Goal: Check status: Check status

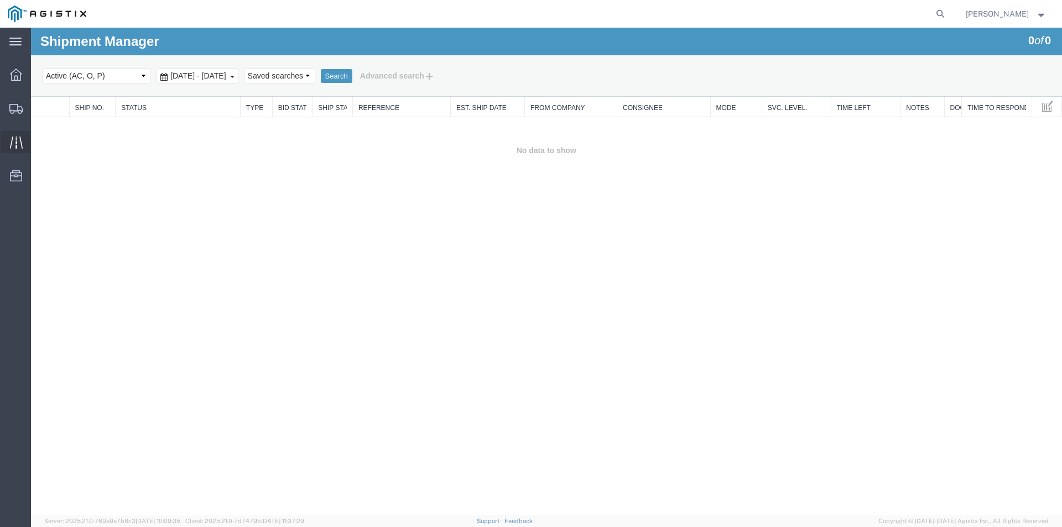
click at [17, 136] on icon at bounding box center [16, 142] width 13 height 13
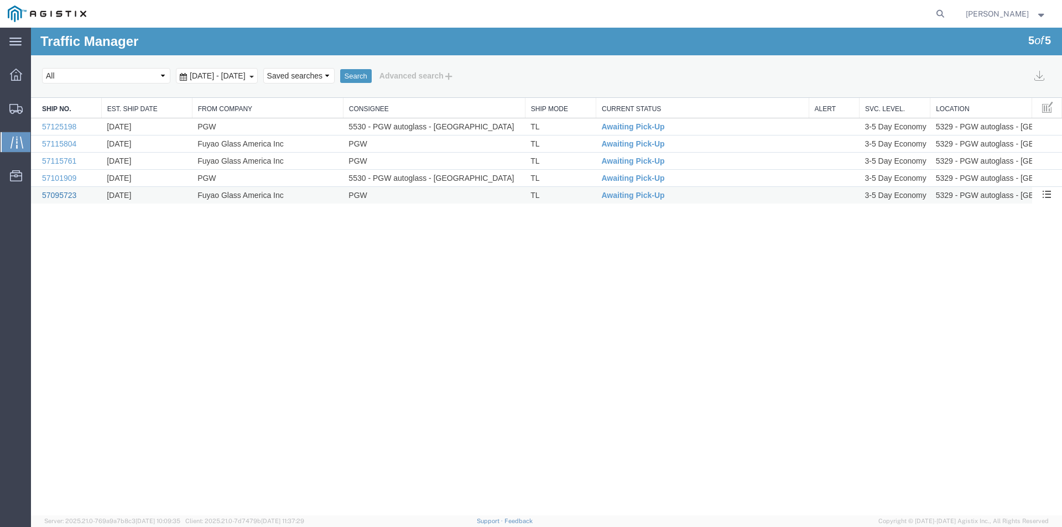
click at [47, 193] on link "57095723" at bounding box center [59, 195] width 34 height 9
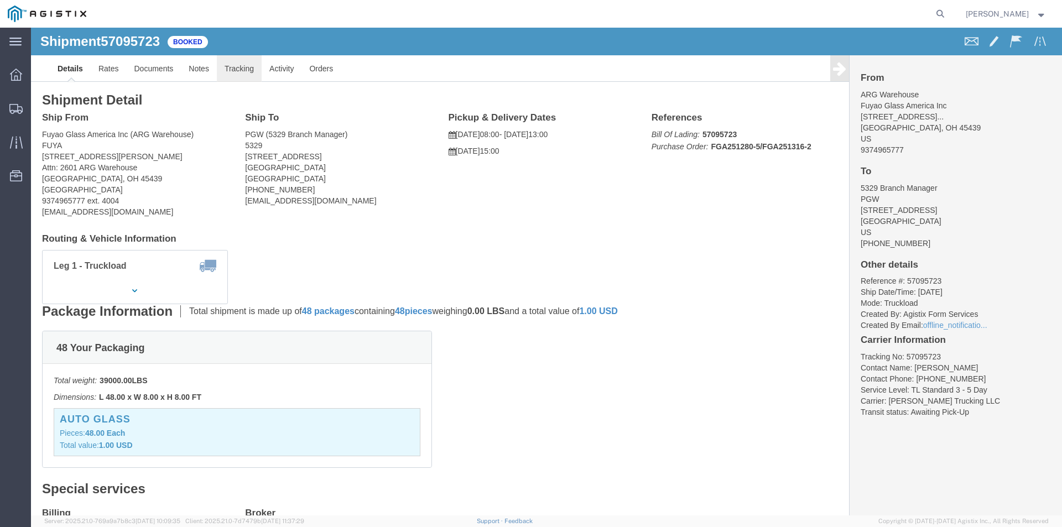
click link "Tracking"
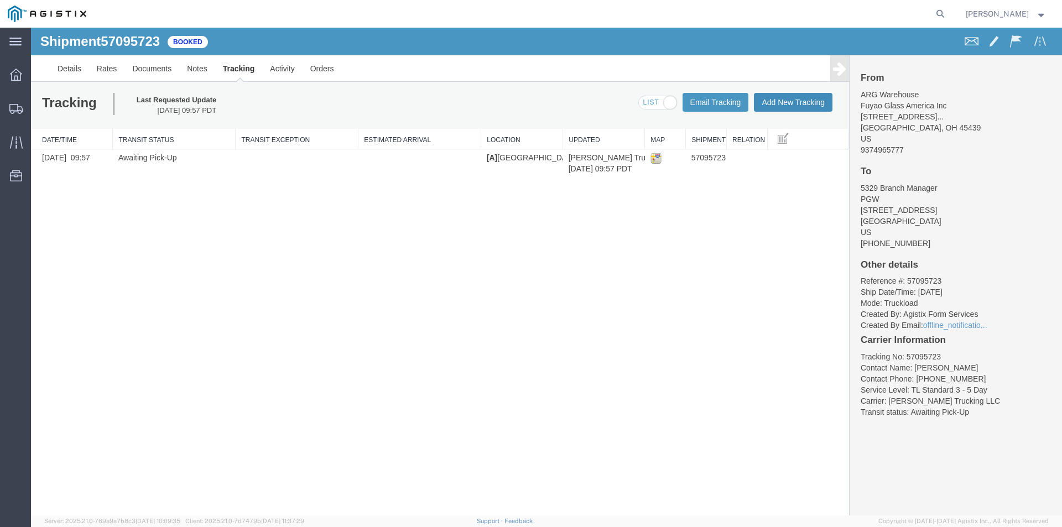
click at [788, 100] on button "Add New Tracking" at bounding box center [793, 102] width 79 height 19
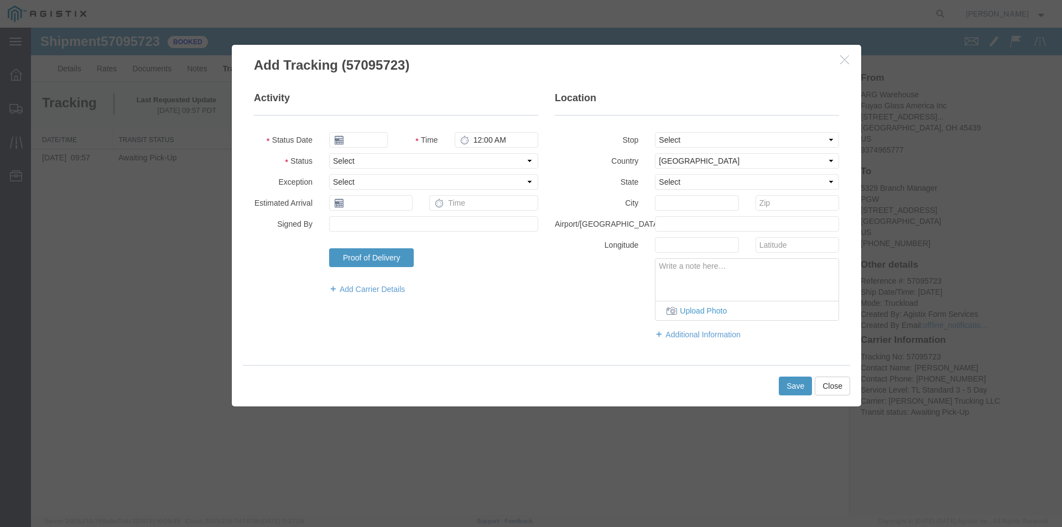
type input "[DATE]"
type input "2:00 PM"
click at [534, 159] on select "Select Arrival Notice Available Arrival Notice Imported Arrive at Delivery Loca…" at bounding box center [433, 160] width 209 height 15
select select "ARVPULOC"
click at [329, 153] on select "Select Arrival Notice Available Arrival Notice Imported Arrive at Delivery Loca…" at bounding box center [433, 160] width 209 height 15
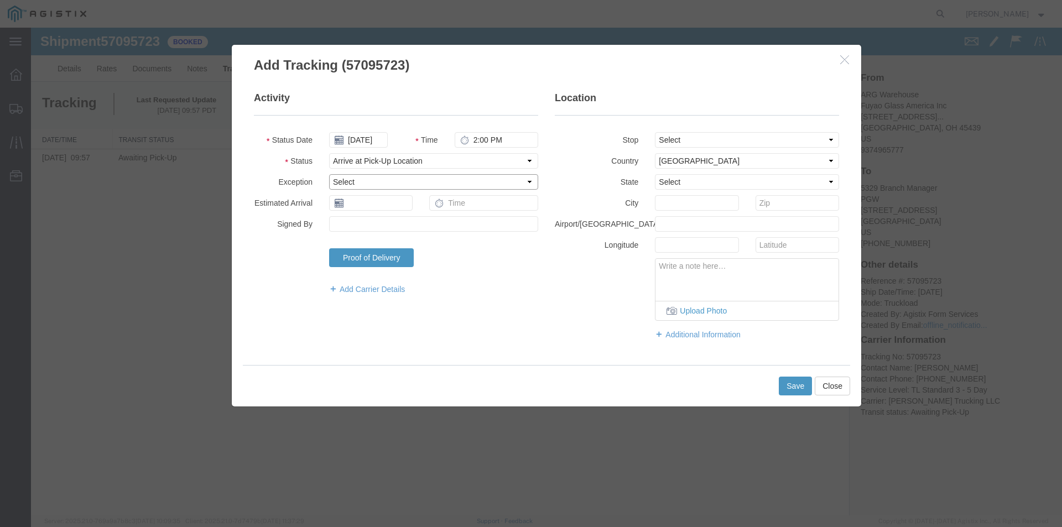
click at [524, 181] on select "Select Accident Airline - Delayed Airline - Exception Appointment Scheduled Att…" at bounding box center [433, 181] width 209 height 15
click at [567, 181] on label "State" at bounding box center [597, 180] width 100 height 13
click at [827, 139] on select "Select From: [STREET_ADDRESS][GEOGRAPHIC_DATA][PERSON_NAME]: [STREET_ADDRESS] T…" at bounding box center [747, 139] width 184 height 15
select select "{"pickupDeliveryInfoId": "123498141","pickupOrDelivery": "P","stopNum": "1","lo…"
click at [655, 132] on select "Select From: [STREET_ADDRESS][GEOGRAPHIC_DATA][PERSON_NAME]: [STREET_ADDRESS] T…" at bounding box center [747, 139] width 184 height 15
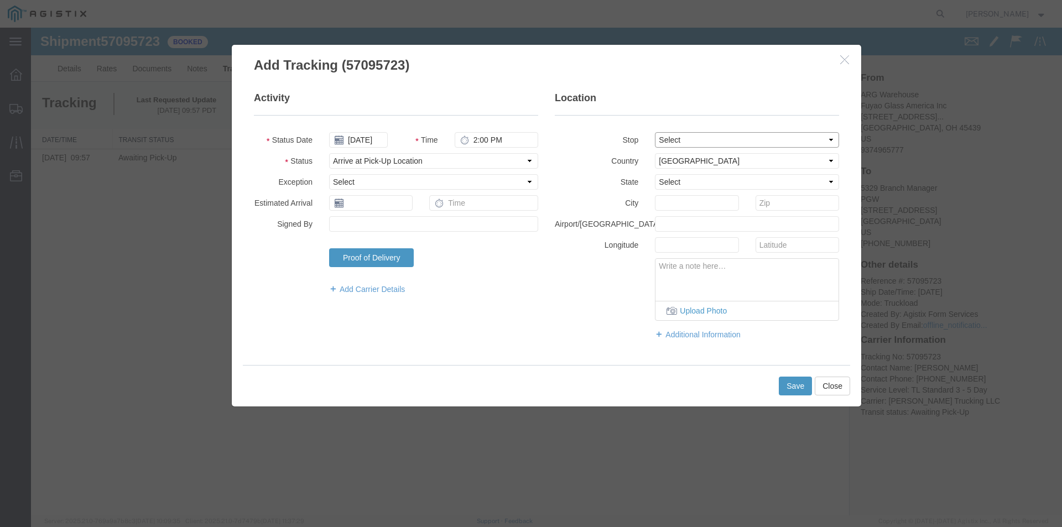
select select "OH"
type input "Moraine"
drag, startPoint x: 505, startPoint y: 139, endPoint x: 455, endPoint y: 142, distance: 49.9
click at [455, 142] on input "2:00 PM" at bounding box center [497, 139] width 84 height 15
click at [500, 133] on input "11:00 PM" at bounding box center [497, 139] width 84 height 15
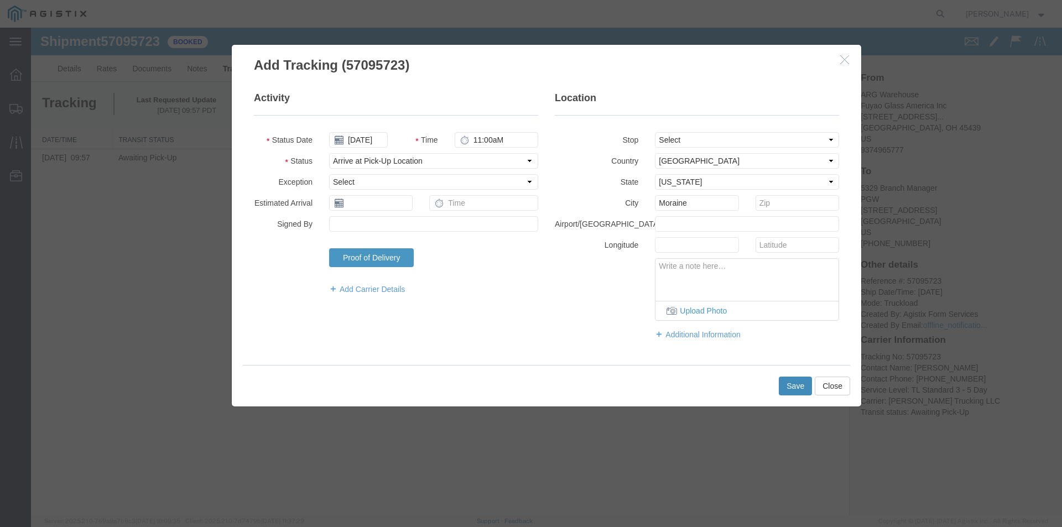
type input "11:00 AM"
click at [796, 379] on button "Save" at bounding box center [795, 386] width 33 height 19
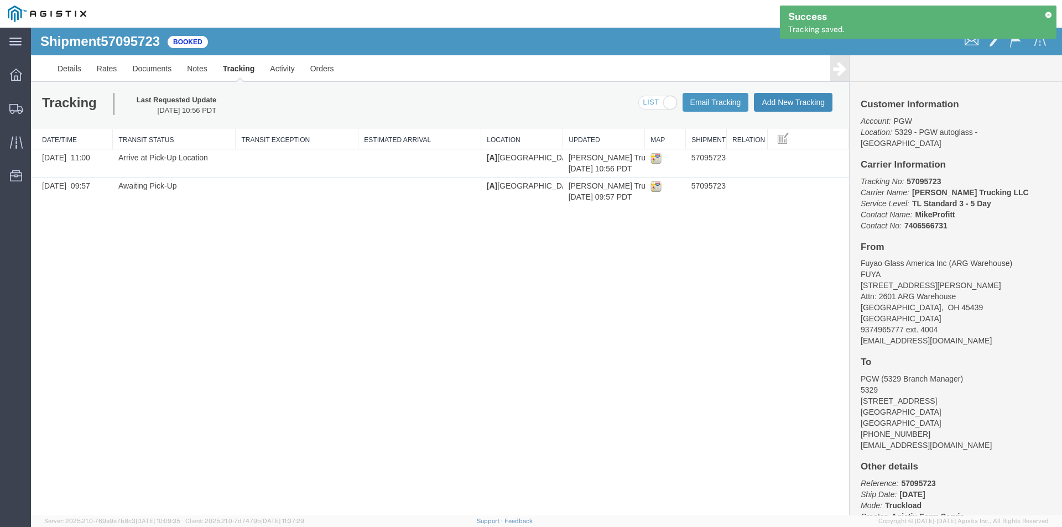
click at [794, 103] on button "Add New Tracking" at bounding box center [793, 102] width 79 height 19
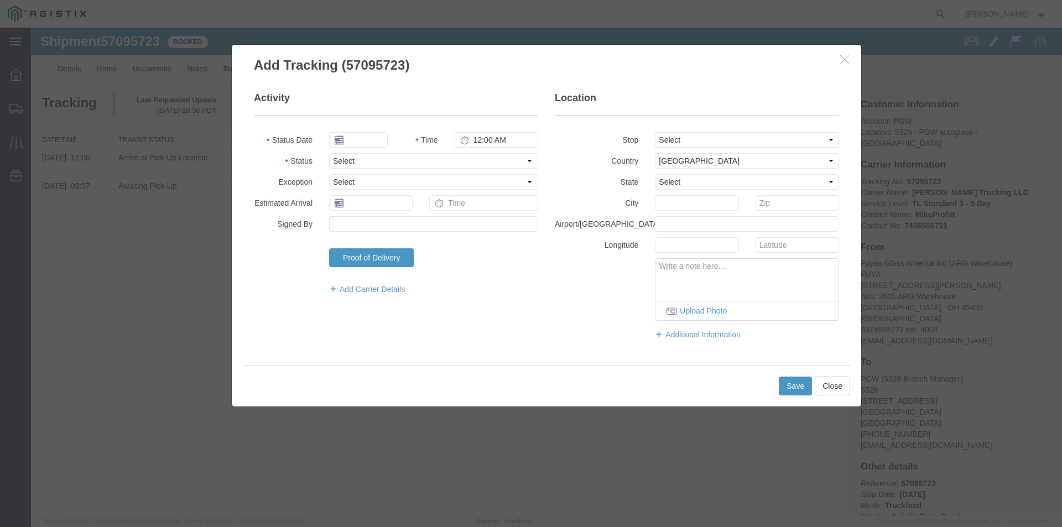
type input "[DATE]"
type input "2:00 PM"
click at [530, 163] on select "Select Arrival Notice Available Arrival Notice Imported Arrive at Delivery Loca…" at bounding box center [433, 160] width 209 height 15
select select "PICKEDUP"
click at [329, 153] on select "Select Arrival Notice Available Arrival Notice Imported Arrive at Delivery Loca…" at bounding box center [433, 160] width 209 height 15
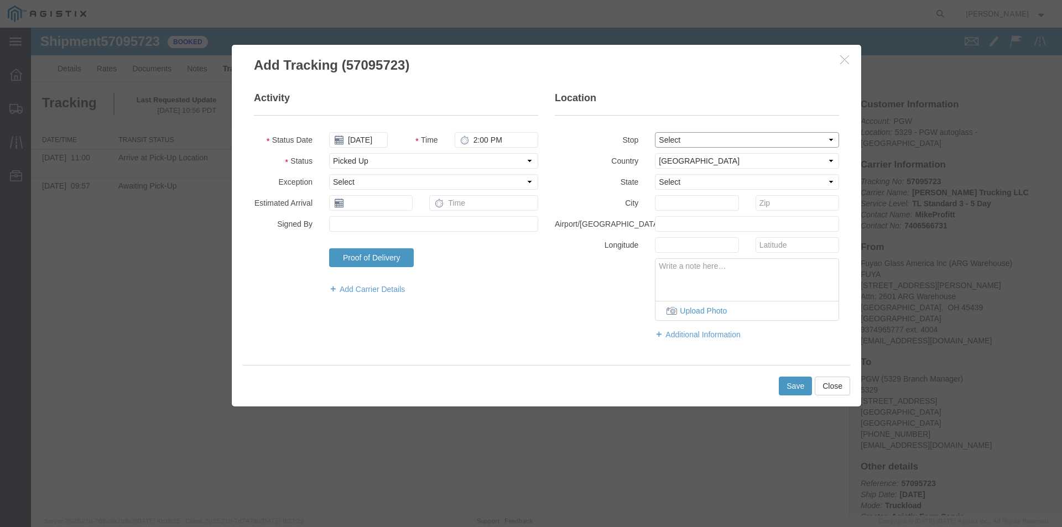
click at [832, 142] on select "Select From: [STREET_ADDRESS][GEOGRAPHIC_DATA][PERSON_NAME]: [STREET_ADDRESS] T…" at bounding box center [747, 139] width 184 height 15
select select "{"pickupDeliveryInfoId": "123498141","pickupOrDelivery": "P","stopNum": "1","lo…"
click at [655, 132] on select "Select From: [STREET_ADDRESS][GEOGRAPHIC_DATA][PERSON_NAME]: [STREET_ADDRESS] T…" at bounding box center [747, 139] width 184 height 15
select select "OH"
type input "Moraine"
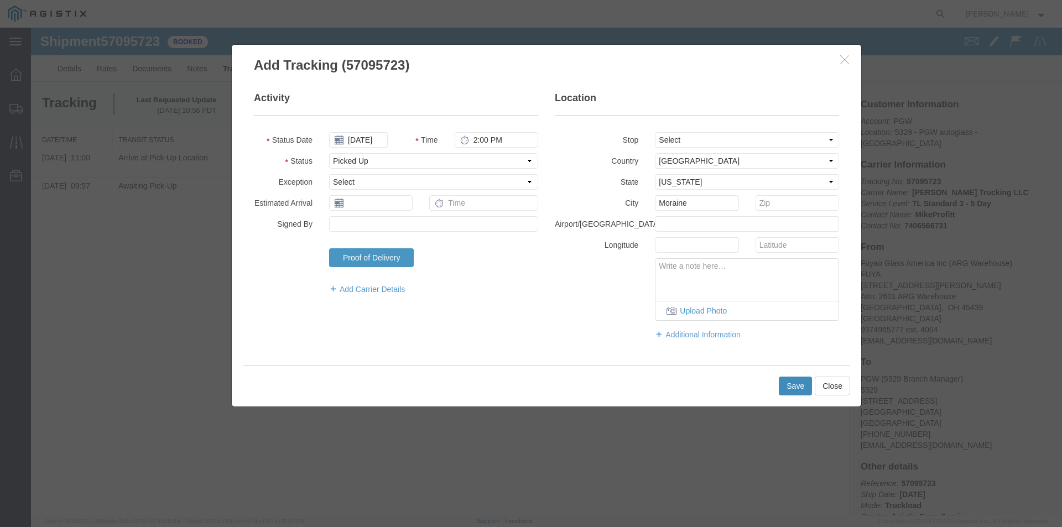
click at [800, 388] on button "Save" at bounding box center [795, 386] width 33 height 19
